Goal: Transaction & Acquisition: Download file/media

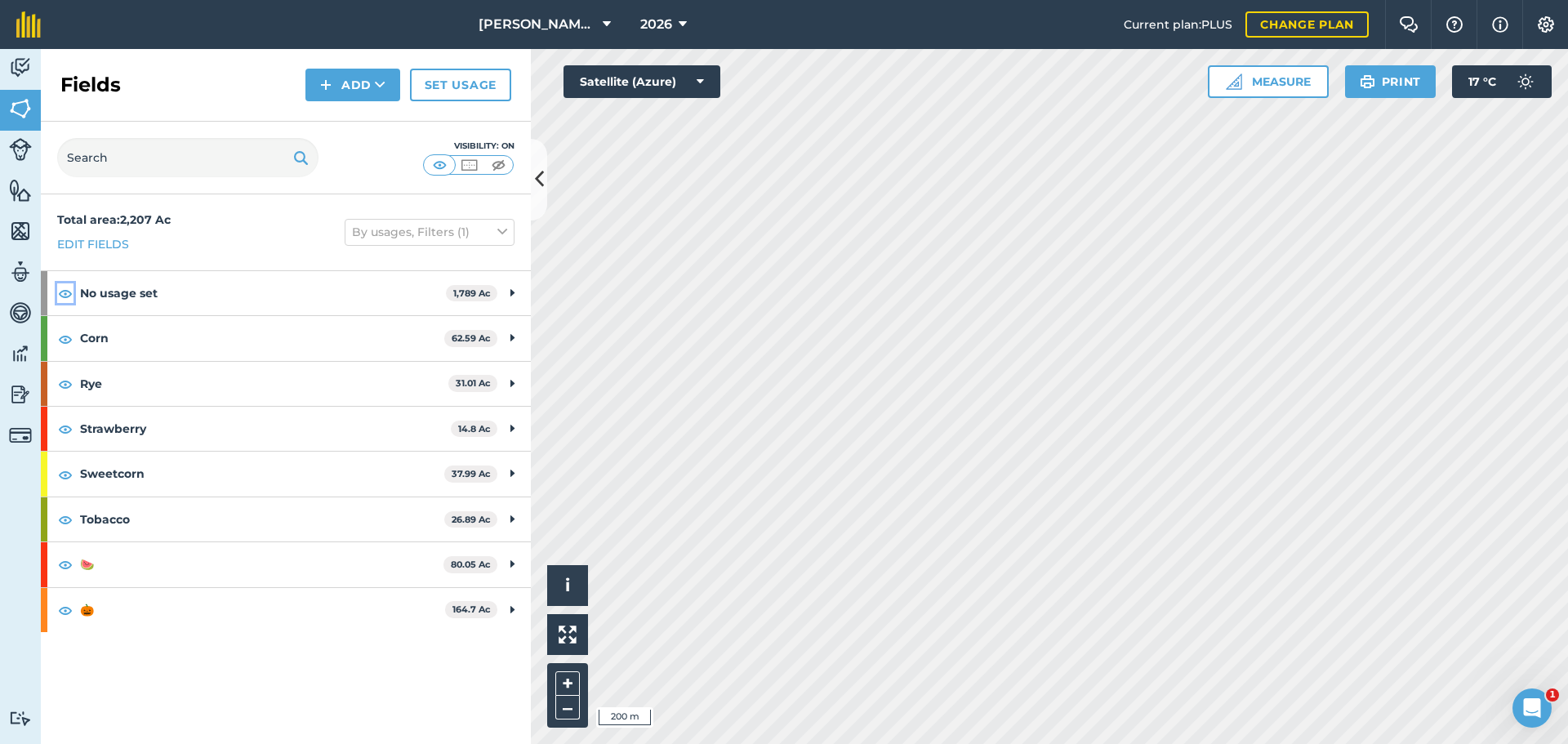
click at [68, 293] on img at bounding box center [65, 292] width 15 height 19
click at [15, 281] on img at bounding box center [20, 271] width 23 height 25
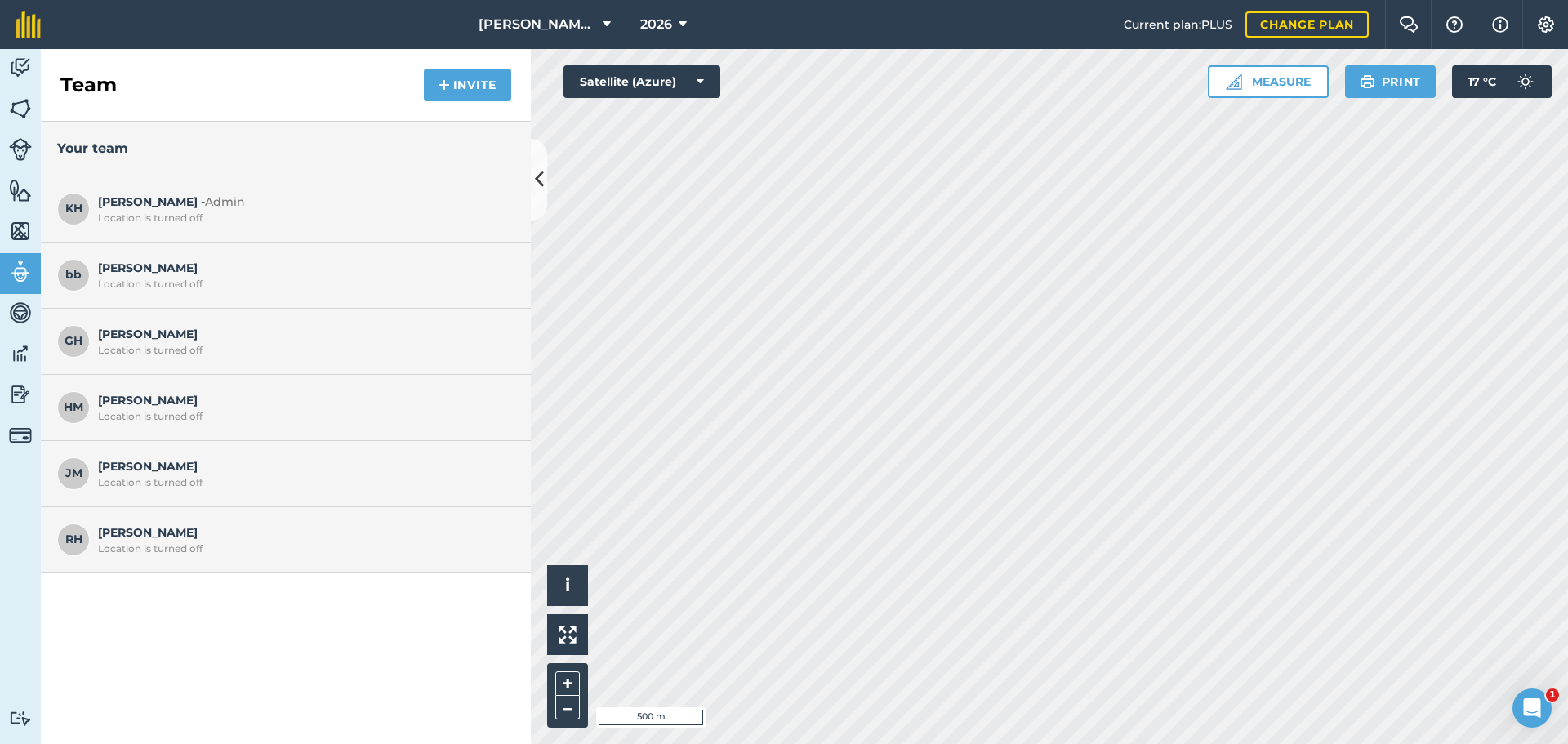
click at [79, 342] on span "GH" at bounding box center [73, 342] width 33 height 33
drag, startPoint x: 150, startPoint y: 333, endPoint x: 237, endPoint y: 307, distance: 90.8
click at [150, 332] on span "[PERSON_NAME] Location is turned off" at bounding box center [302, 341] width 409 height 31
click at [450, 76] on img at bounding box center [444, 84] width 11 height 19
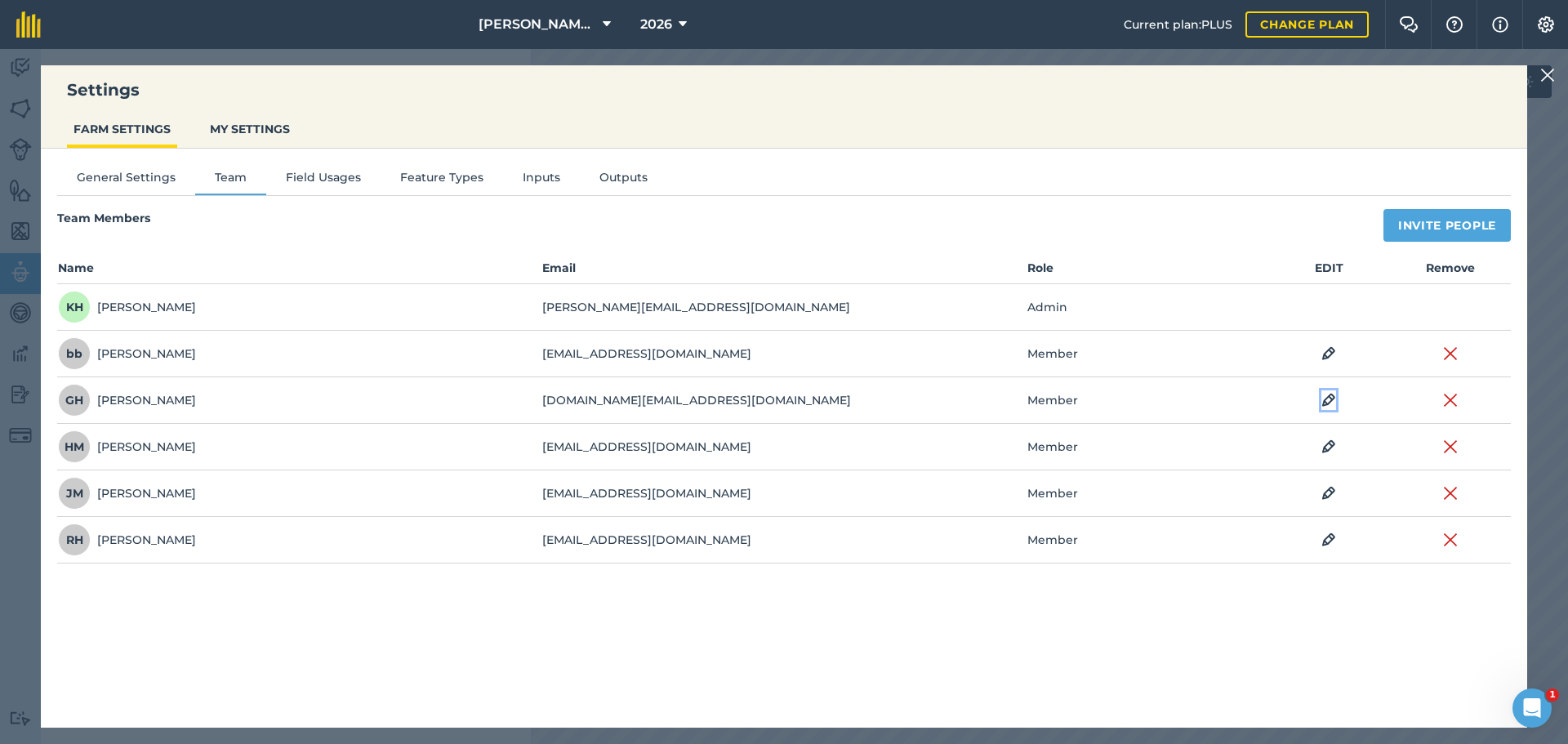
click at [1327, 400] on img at bounding box center [1329, 399] width 15 height 19
select select "MEMBER"
click at [1079, 400] on button "Member" at bounding box center [1068, 400] width 82 height 34
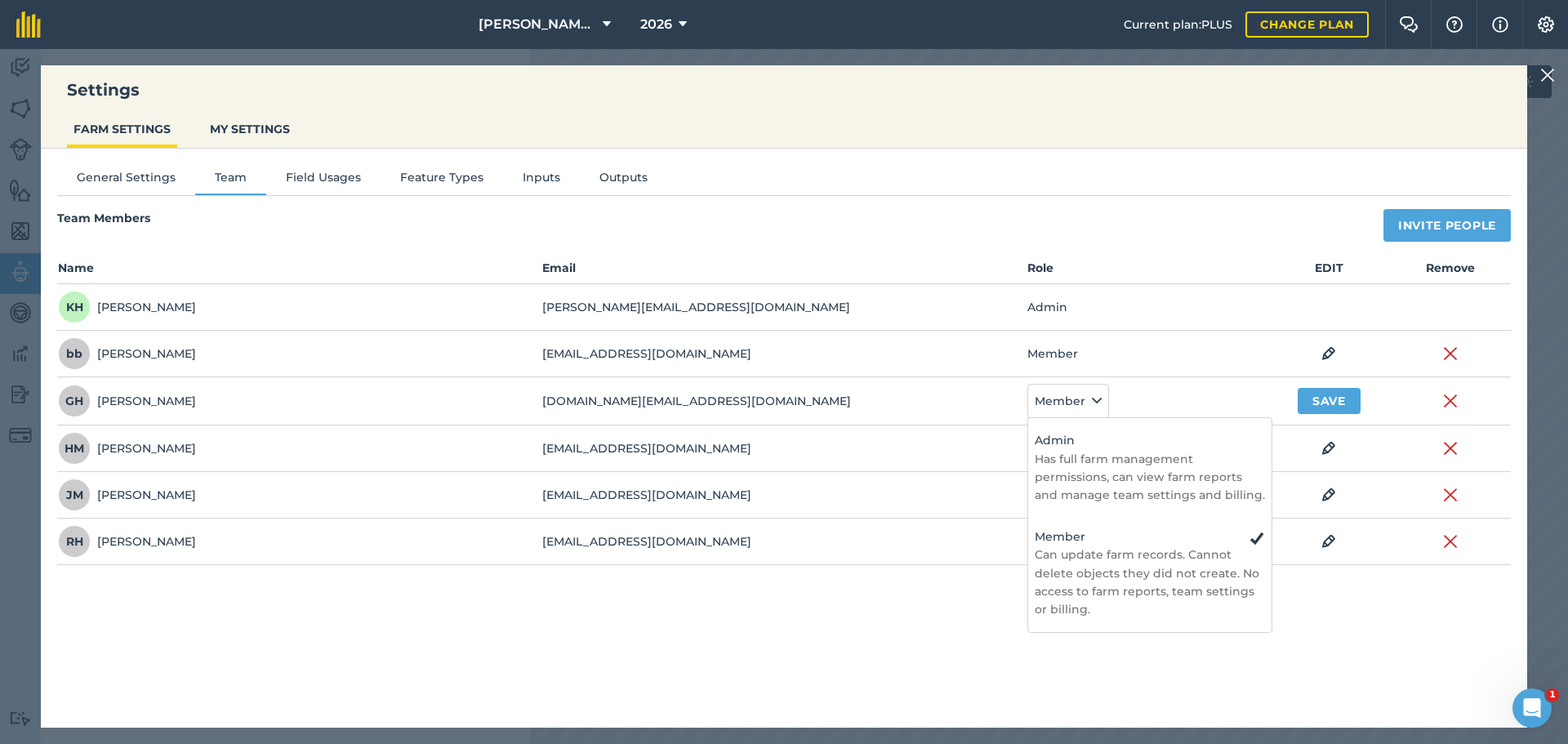
click at [973, 412] on td "[DOMAIN_NAME][EMAIL_ADDRESS][DOMAIN_NAME]" at bounding box center [784, 401] width 485 height 49
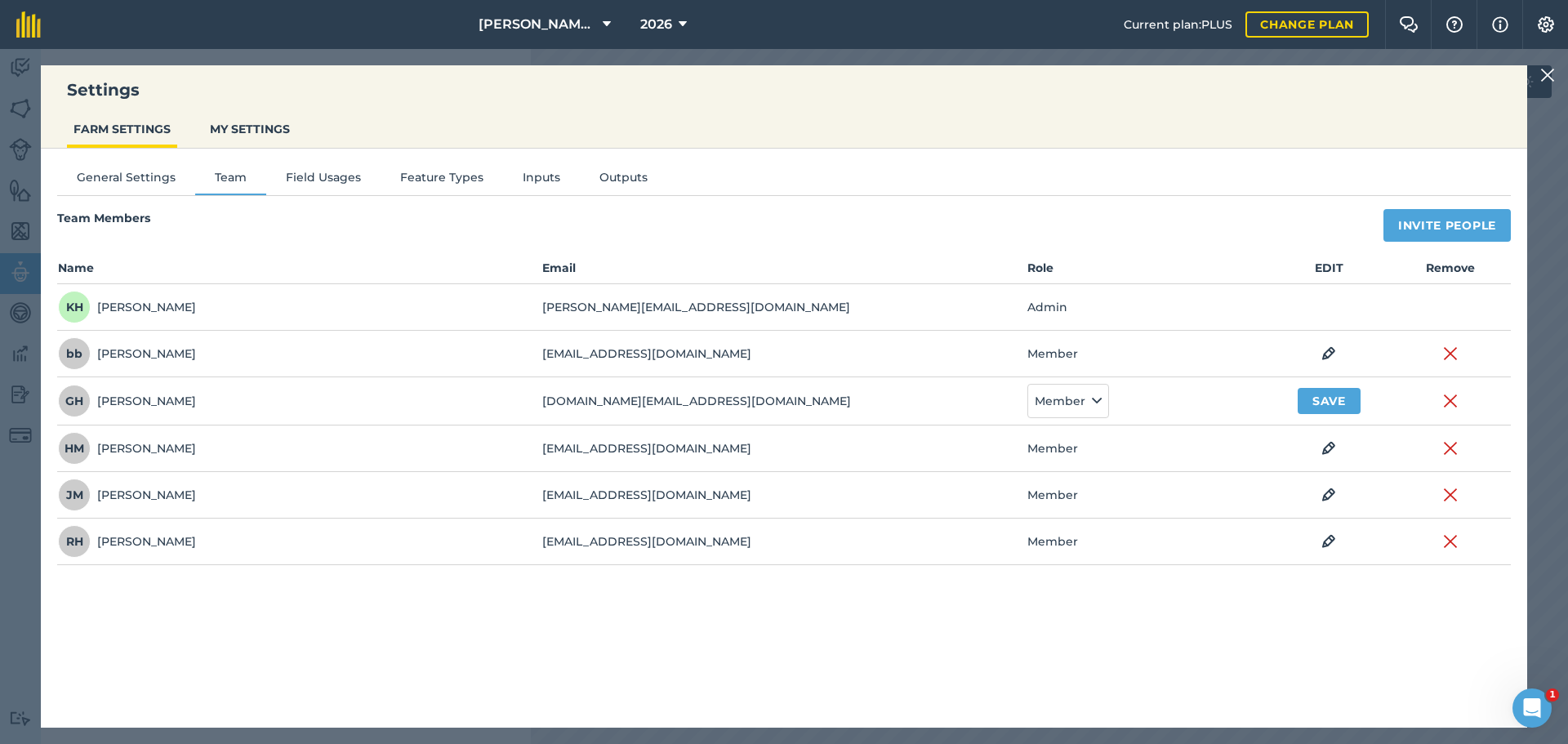
click at [1549, 71] on img at bounding box center [1548, 74] width 15 height 19
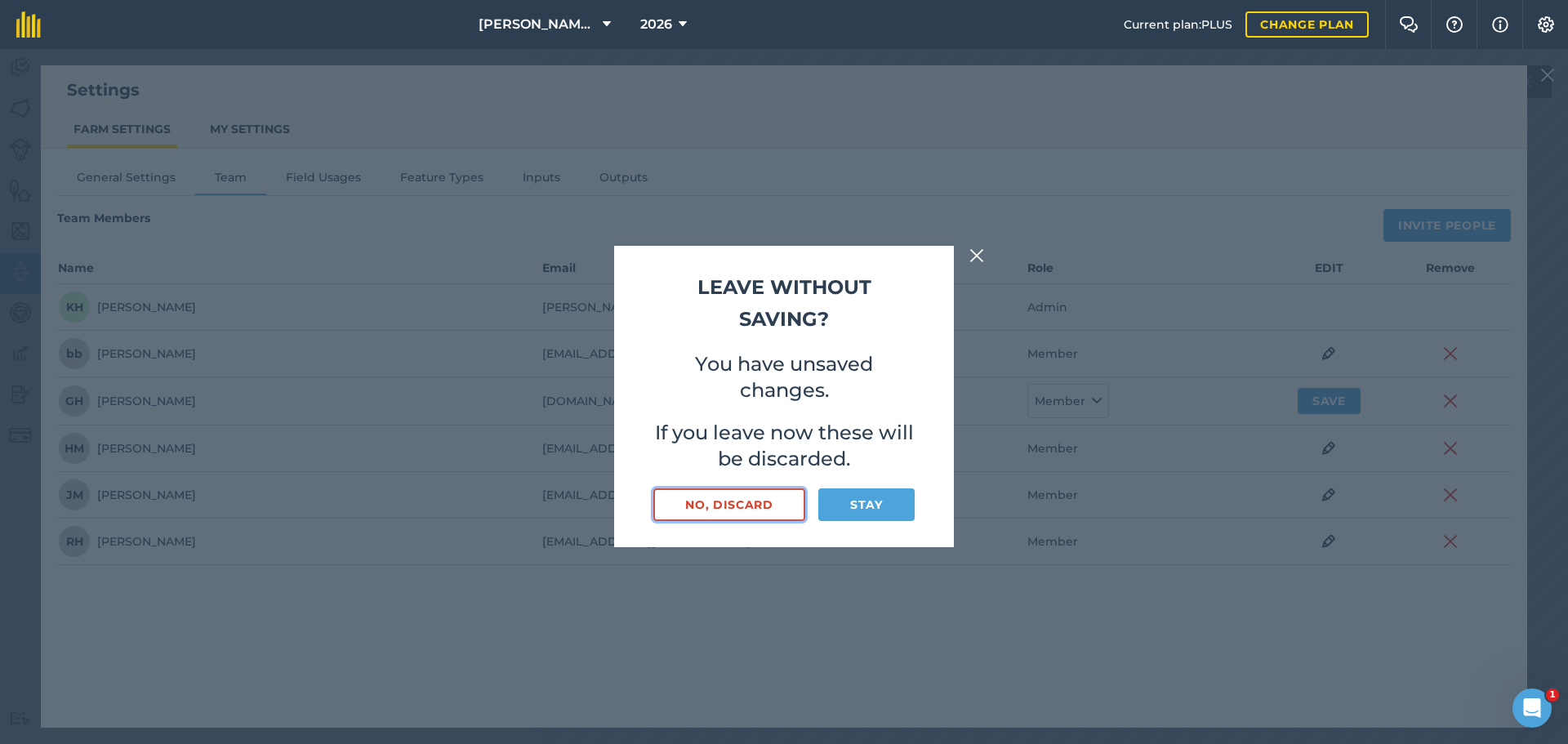
click at [771, 502] on button "No, discard" at bounding box center [729, 505] width 152 height 33
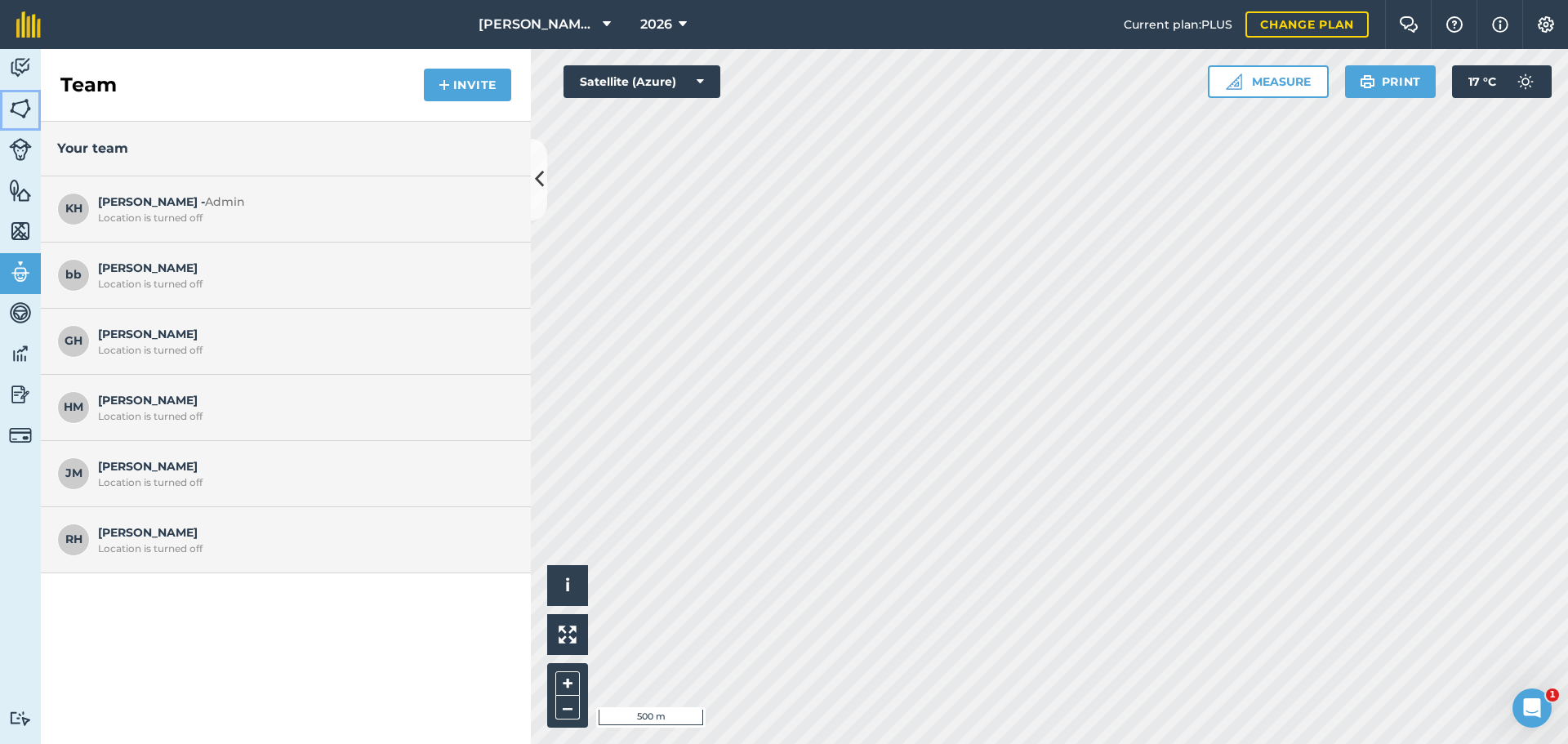
click at [25, 100] on img at bounding box center [20, 108] width 23 height 25
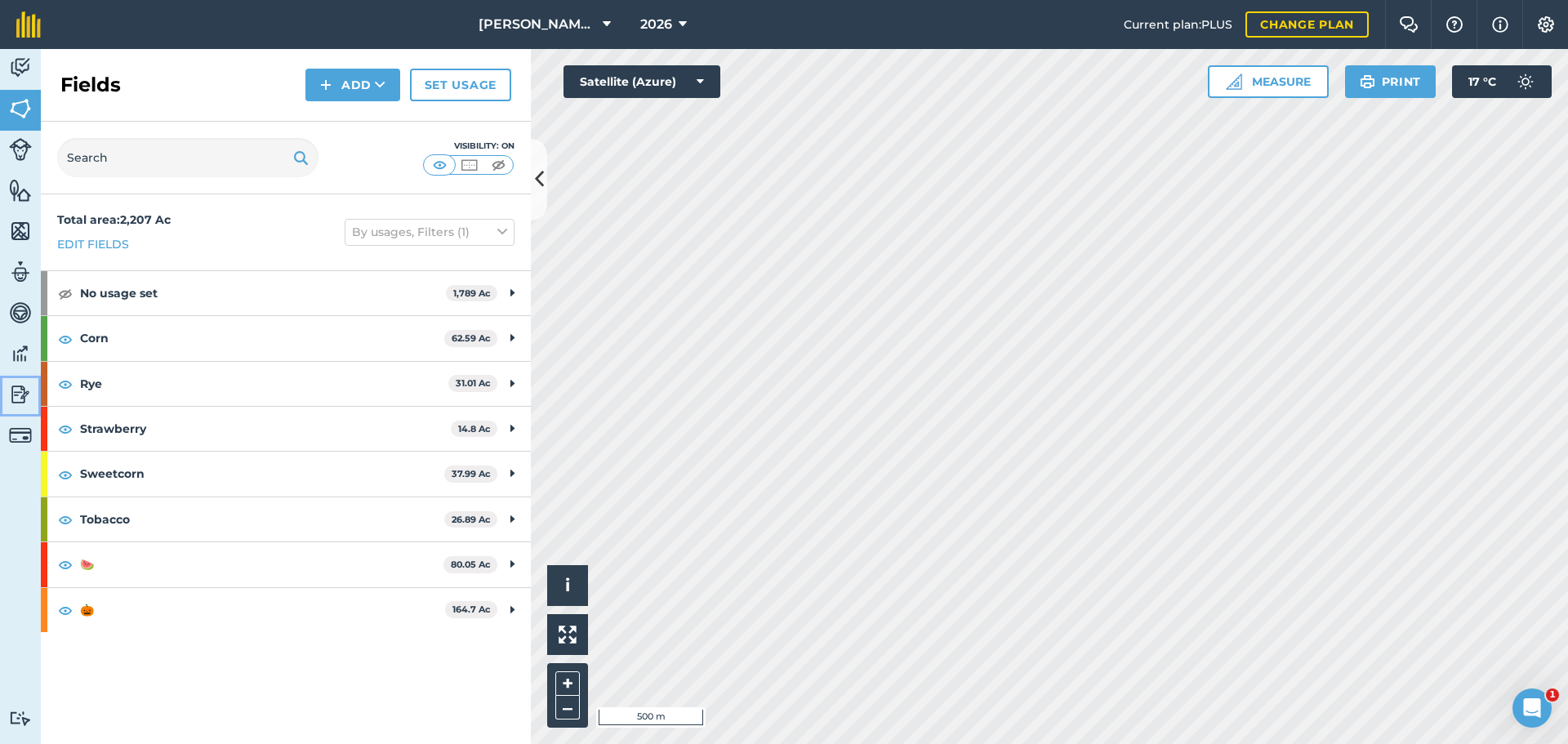
click at [17, 379] on link "Reporting" at bounding box center [20, 396] width 41 height 41
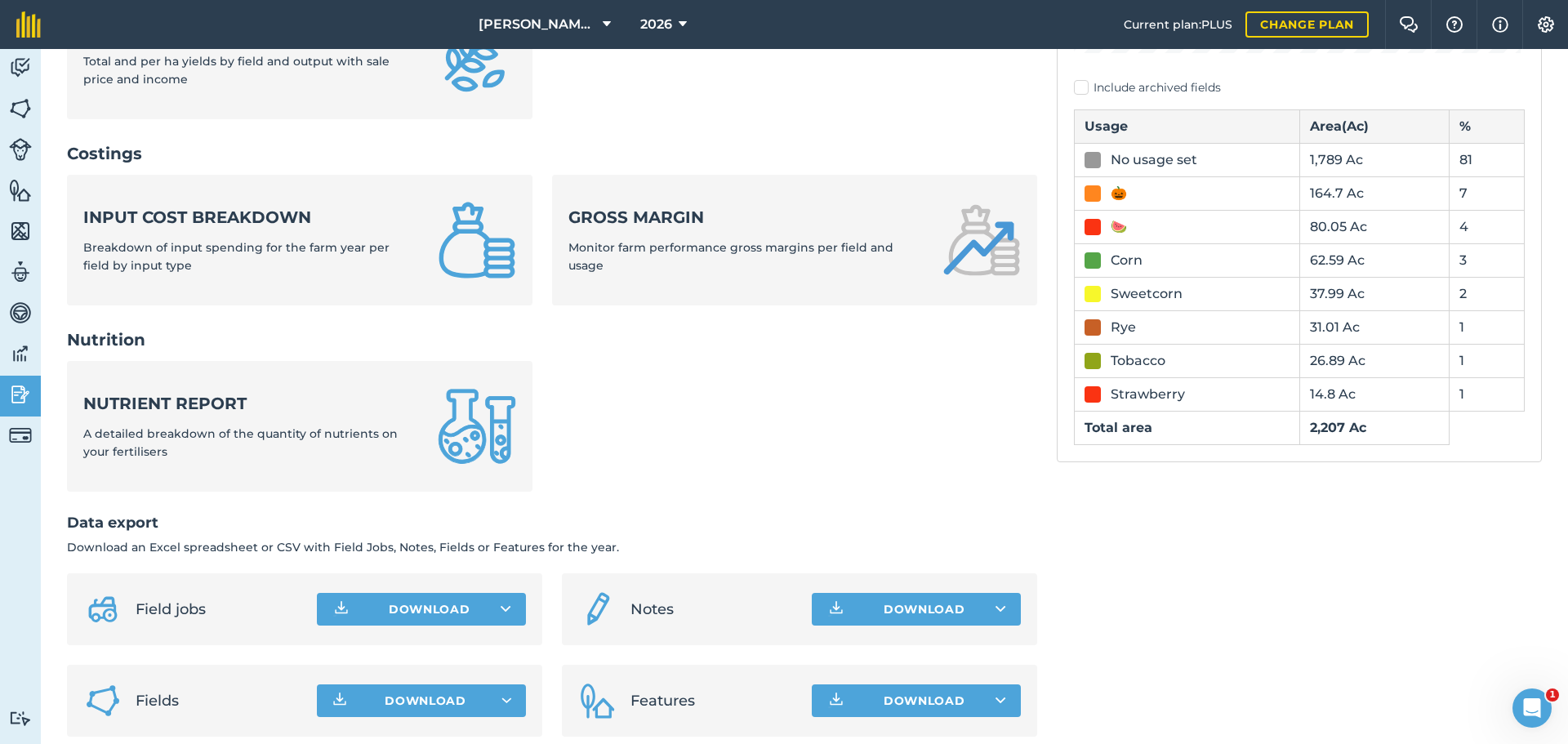
scroll to position [543, 0]
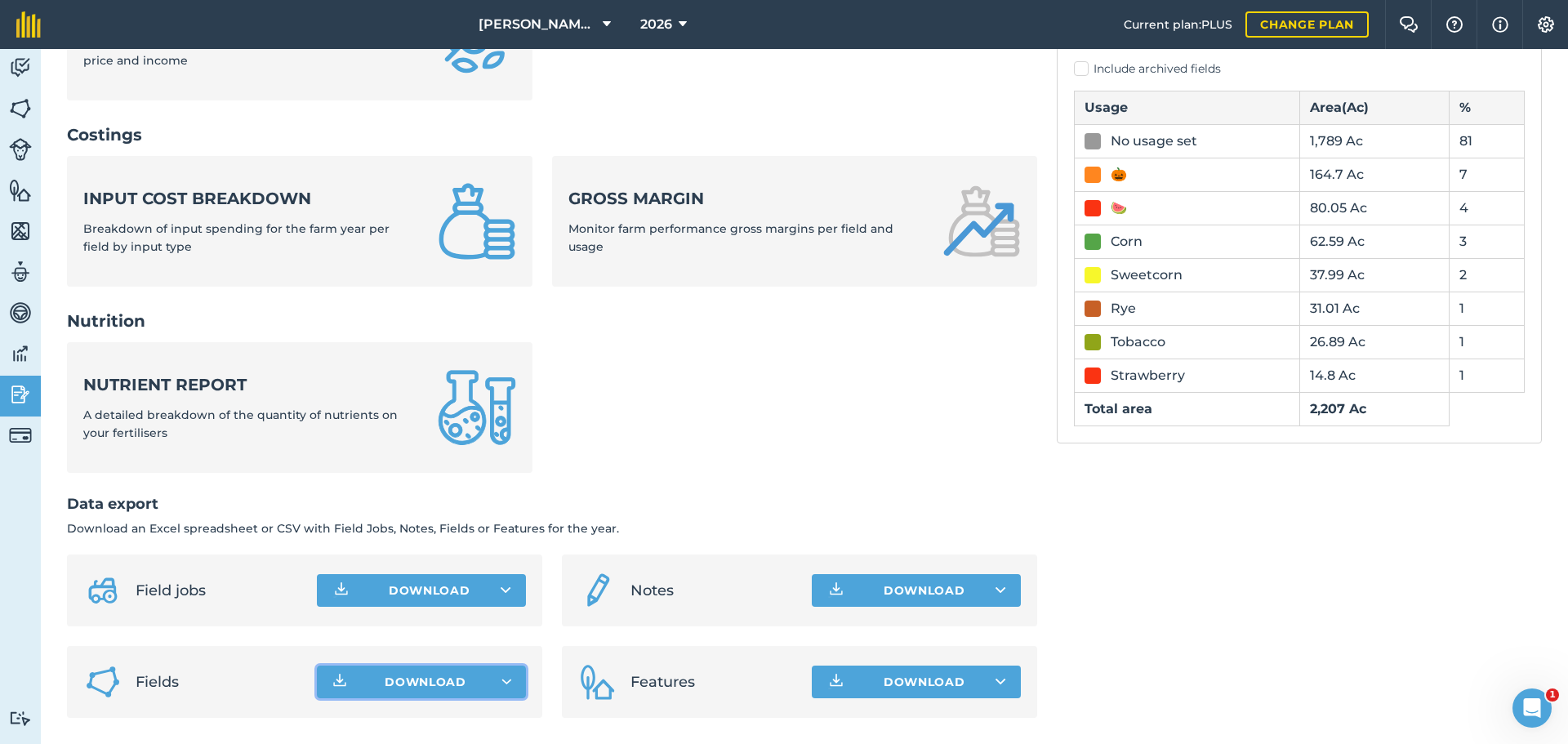
click at [508, 683] on icon "button" at bounding box center [507, 682] width 11 height 6
click at [505, 690] on button "Download" at bounding box center [422, 682] width 209 height 33
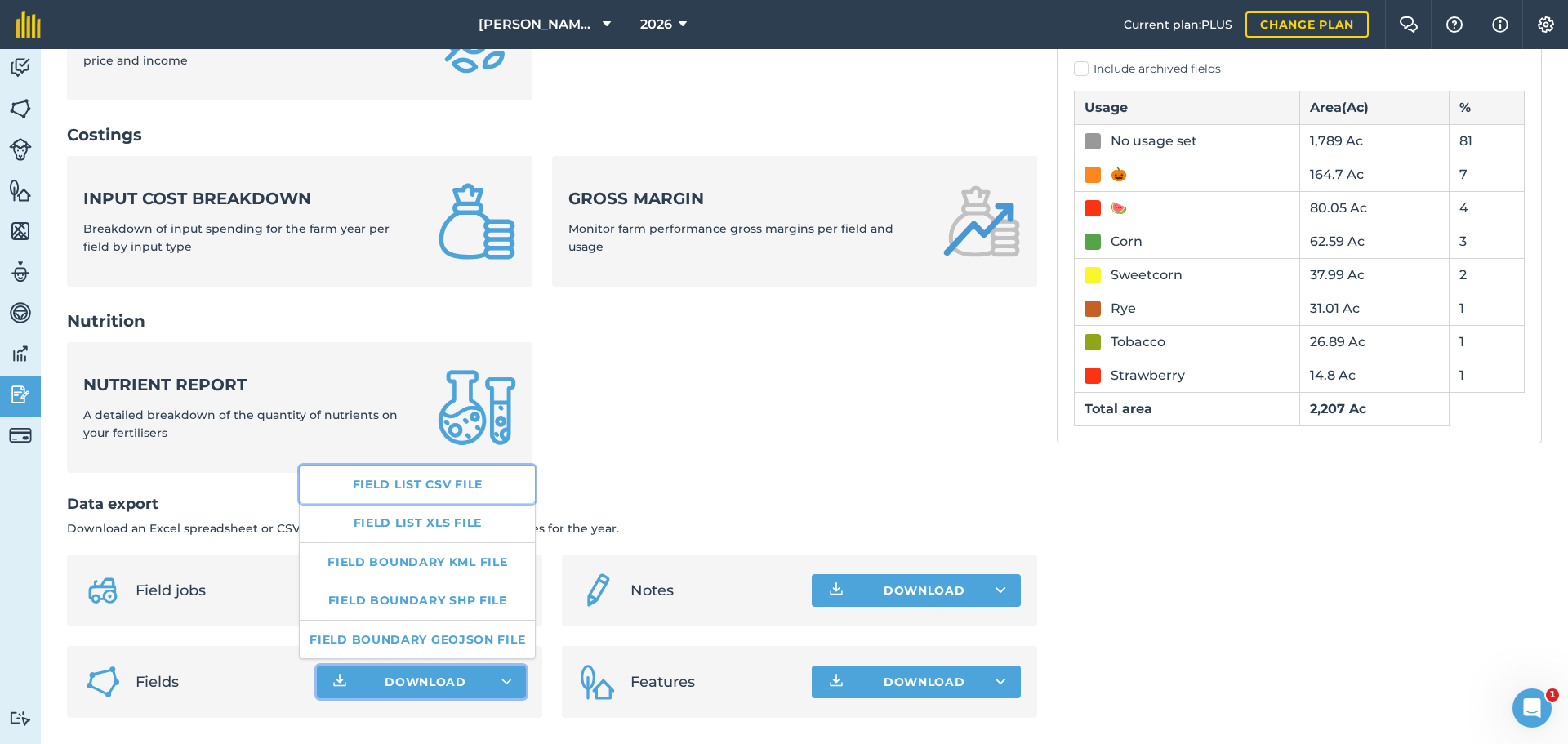
click at [445, 481] on link "Field list CSV file" at bounding box center [417, 484] width 236 height 38
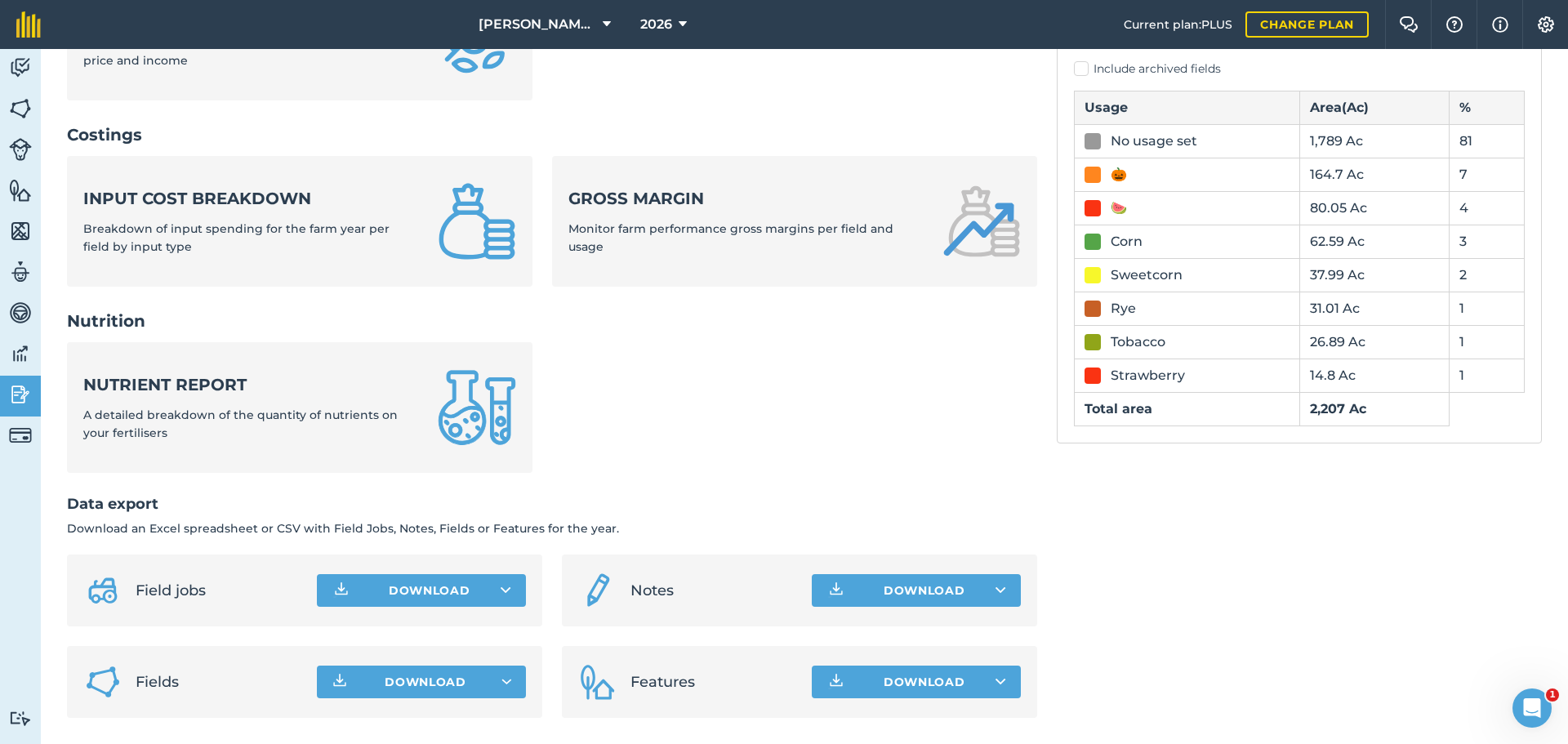
click at [60, 565] on div "2026 Reports Inputs Input summary Summary of input totals applied this farm yea…" at bounding box center [805, 125] width 1528 height 1238
click at [513, 676] on button "Download" at bounding box center [422, 682] width 209 height 33
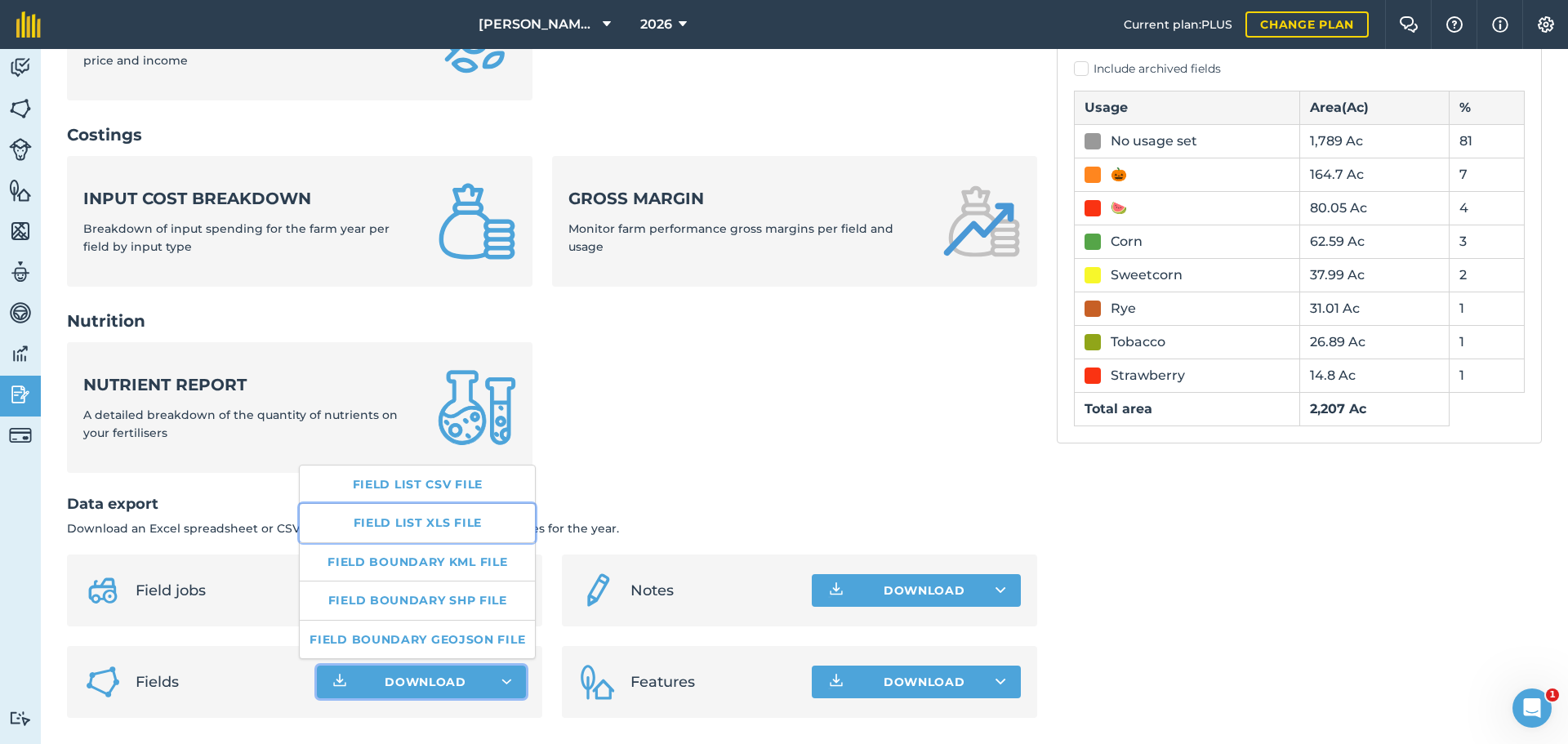
click at [441, 529] on link "Field list XLS file" at bounding box center [417, 522] width 236 height 38
